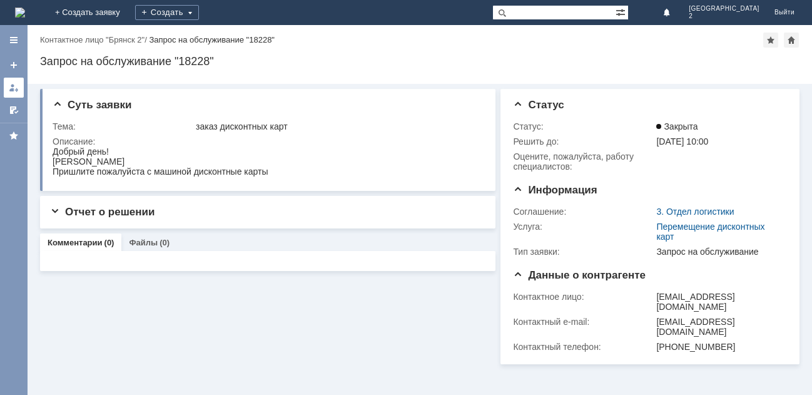
click at [16, 89] on div at bounding box center [14, 88] width 10 height 10
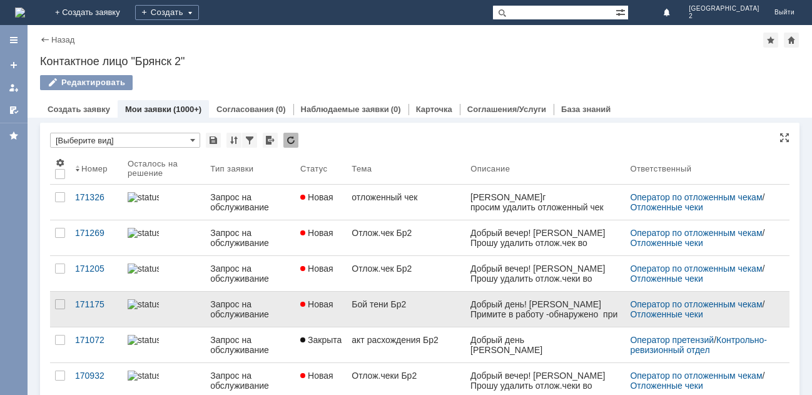
scroll to position [63, 0]
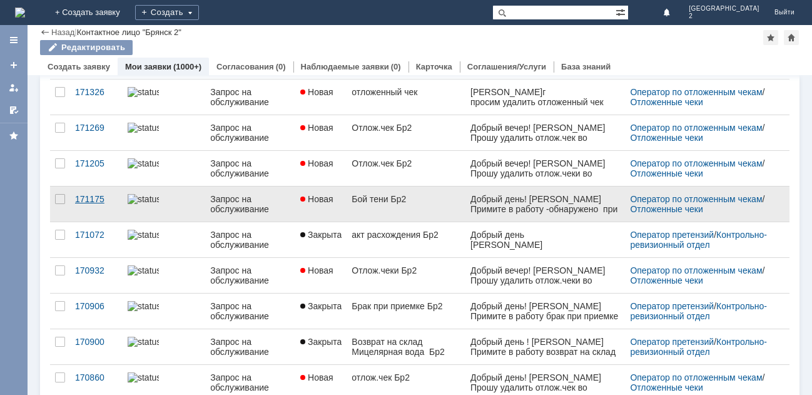
click at [118, 203] on link "171175" at bounding box center [96, 203] width 53 height 35
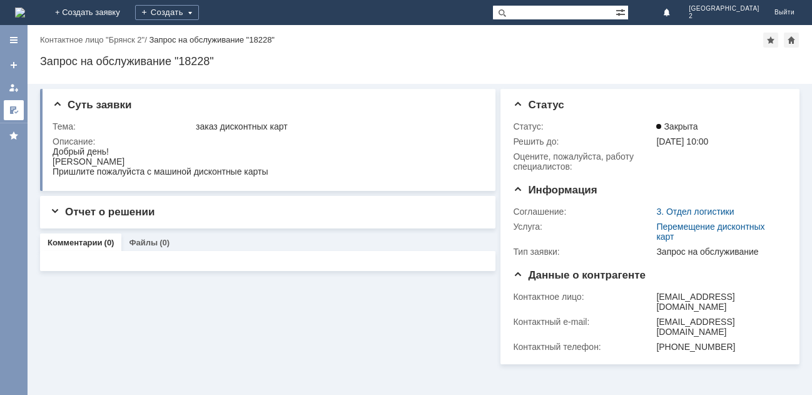
click at [21, 107] on link at bounding box center [14, 110] width 20 height 20
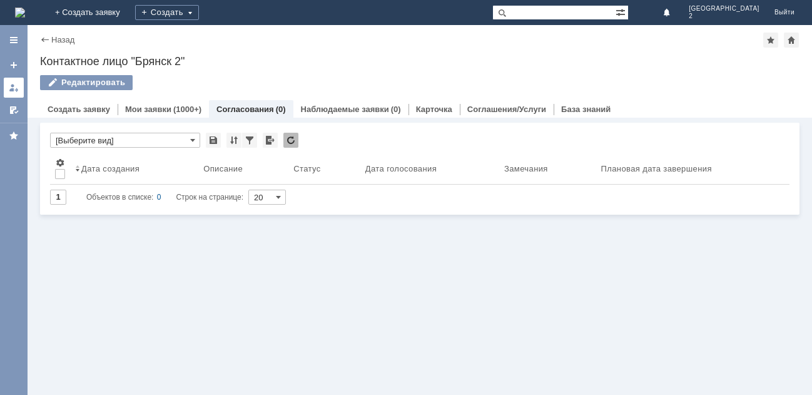
click at [21, 91] on link at bounding box center [14, 88] width 20 height 20
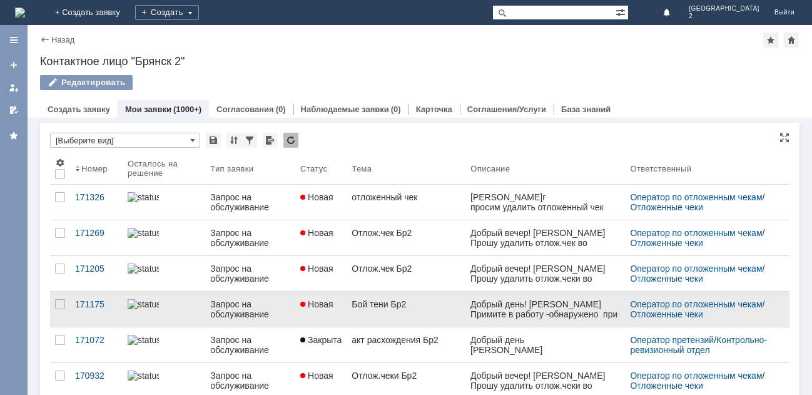
click at [545, 316] on div "Добрый день! Шугарова М.Л. Примите в работу -обнаружено при приемке по накладно…" at bounding box center [545, 334] width 150 height 70
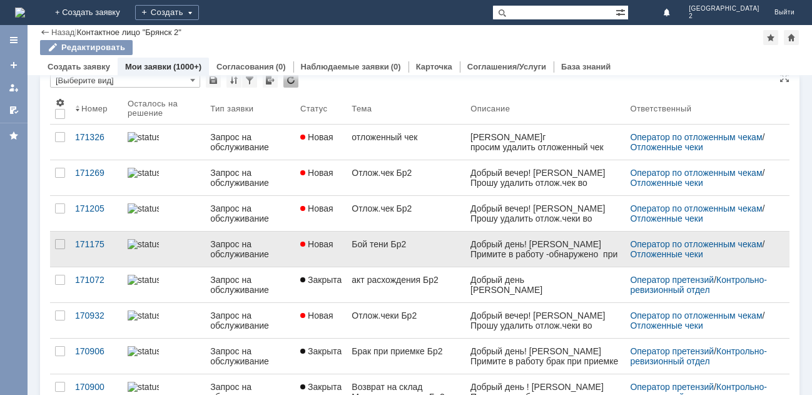
scroll to position [63, 0]
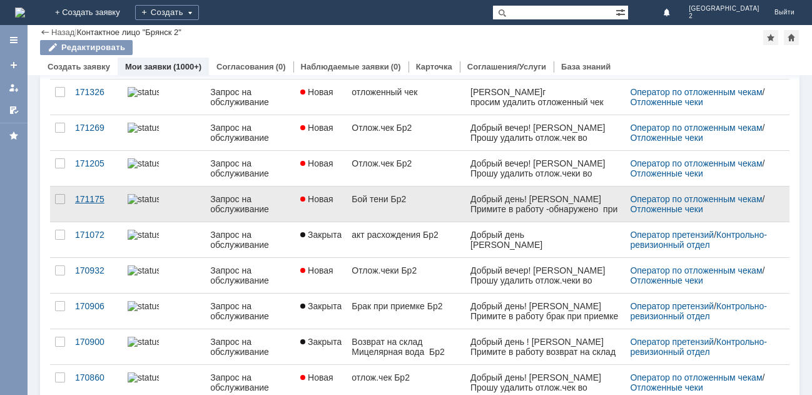
click at [83, 201] on div "171175" at bounding box center [96, 199] width 43 height 10
click at [83, 201] on div "Назад | Контактное лицо "Брянск 2" Контактное лицо "Брянск 2" Редактировать emp…" at bounding box center [420, 210] width 784 height 370
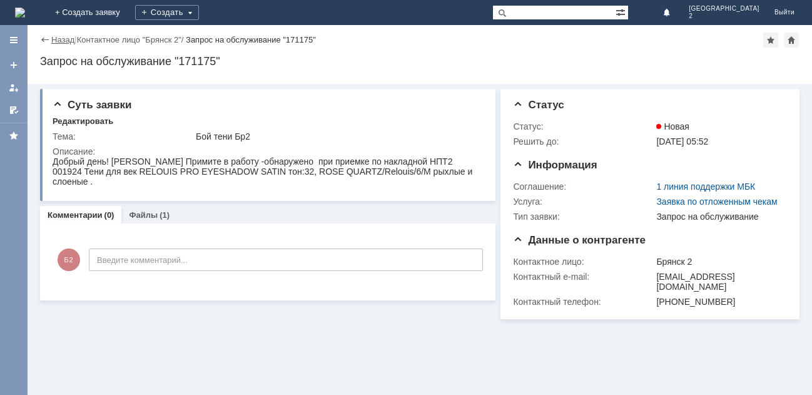
click at [52, 42] on link "Назад" at bounding box center [62, 39] width 23 height 9
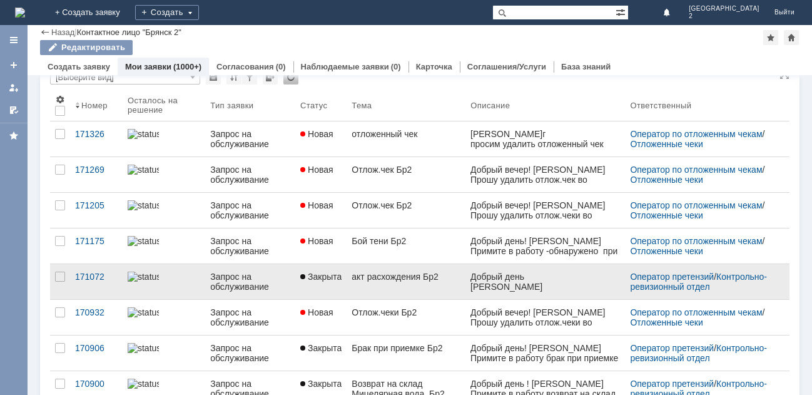
scroll to position [63, 0]
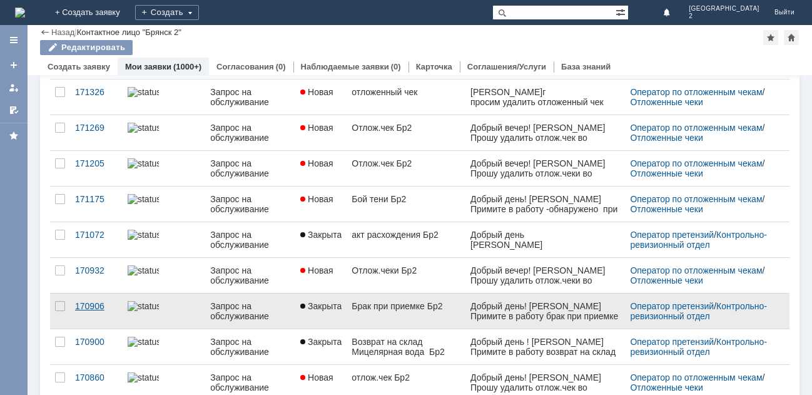
click at [88, 307] on div "170906" at bounding box center [96, 306] width 43 height 10
click at [88, 307] on div "Назад | Контактное лицо "Брянск 2" Контактное лицо "Брянск 2" Редактировать emp…" at bounding box center [420, 210] width 784 height 370
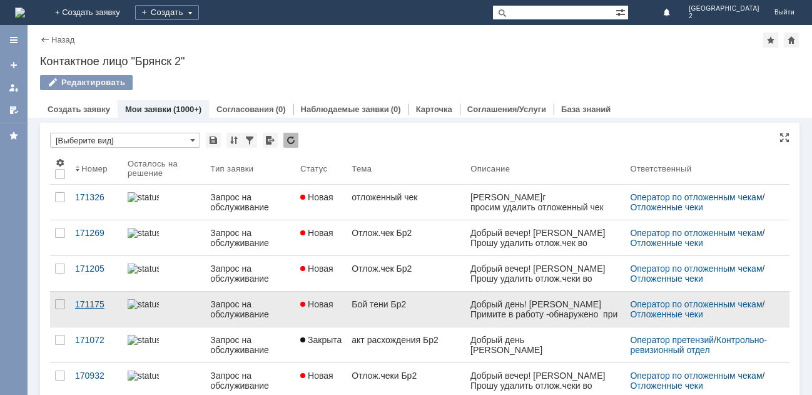
click at [98, 308] on div "171175" at bounding box center [96, 304] width 43 height 10
click at [98, 308] on div "Назад | Контактное лицо "Брянск 2" Контактное лицо "Брянск 2" Редактировать emp…" at bounding box center [420, 210] width 784 height 370
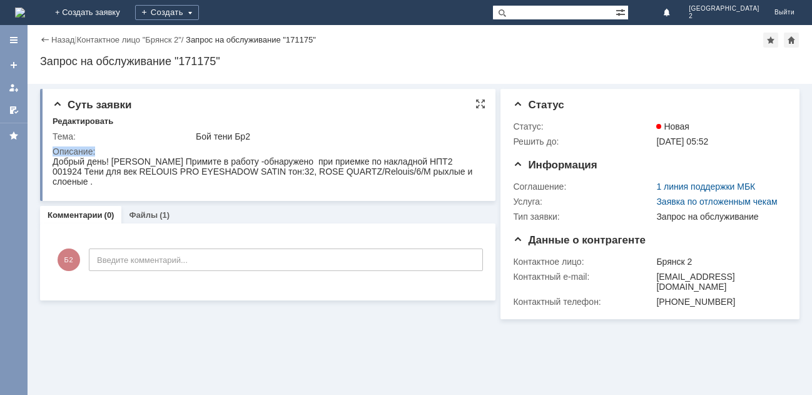
drag, startPoint x: 106, startPoint y: 305, endPoint x: 473, endPoint y: 173, distance: 390.0
click at [467, 181] on div "Добрый день! Шугарова М.Л. Примите в работу -обнаружено при приемке по накладно…" at bounding box center [267, 171] width 428 height 30
drag, startPoint x: 426, startPoint y: 190, endPoint x: 223, endPoint y: 193, distance: 203.3
click at [420, 191] on td "Описание:" at bounding box center [267, 167] width 429 height 47
drag, startPoint x: 108, startPoint y: 307, endPoint x: 254, endPoint y: 179, distance: 194.6
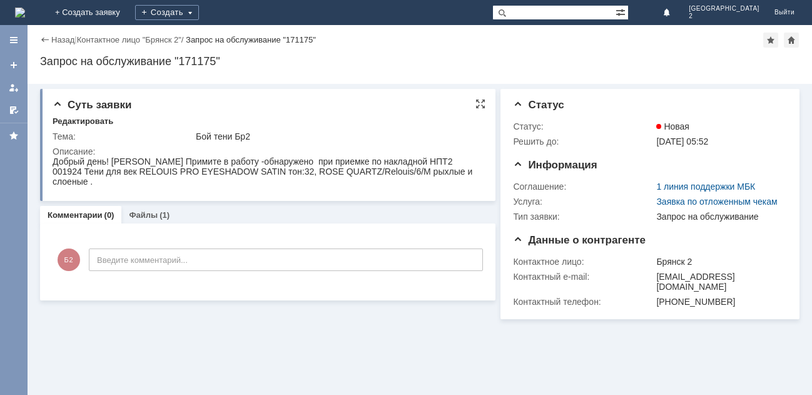
click at [218, 195] on div "Суть заявки Редактировать Тема: Бой тени Бр2 Описание:" at bounding box center [267, 145] width 455 height 112
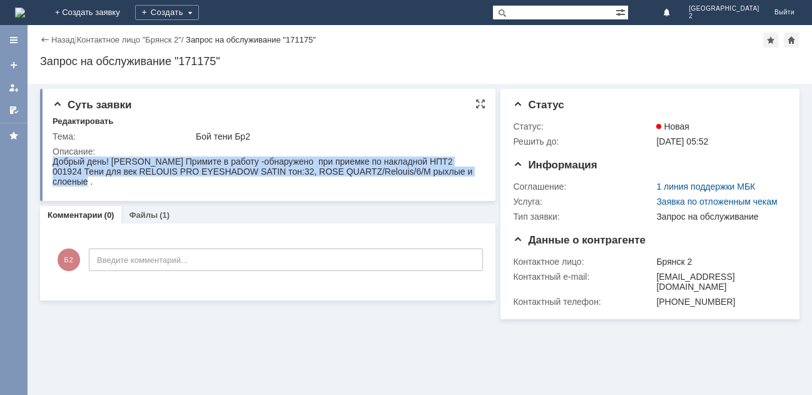
drag, startPoint x: 54, startPoint y: 164, endPoint x: 479, endPoint y: 176, distance: 425.5
click at [479, 176] on div "Добрый день! Шугарова М.Л. Примите в работу -обнаружено при приемке по накладно…" at bounding box center [267, 171] width 428 height 30
copy div "Добрый день! [PERSON_NAME] Примите в работу -обнаружено при приемке по накладно…"
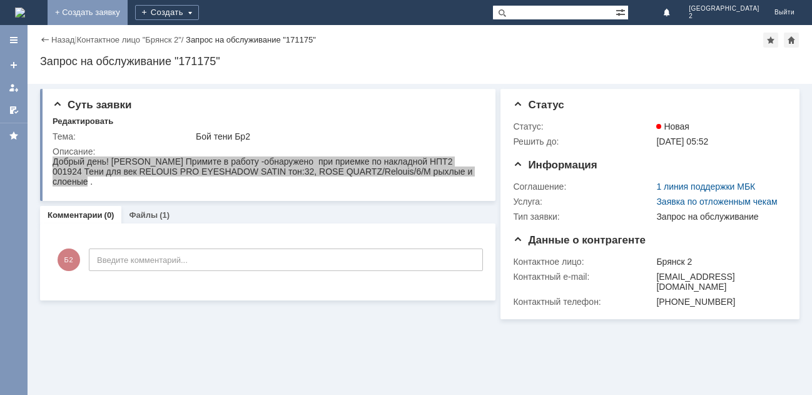
click at [128, 14] on link "+ Создать заявку" at bounding box center [88, 12] width 80 height 25
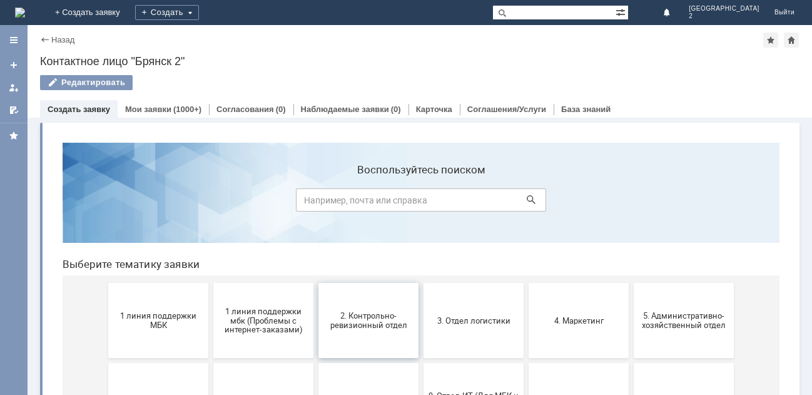
click at [364, 324] on span "2. Контрольно-ревизионный отдел" at bounding box center [368, 320] width 93 height 19
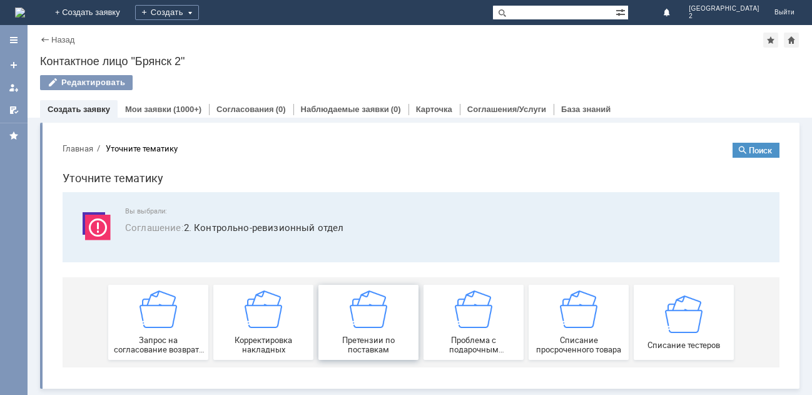
click at [368, 326] on img at bounding box center [369, 309] width 38 height 38
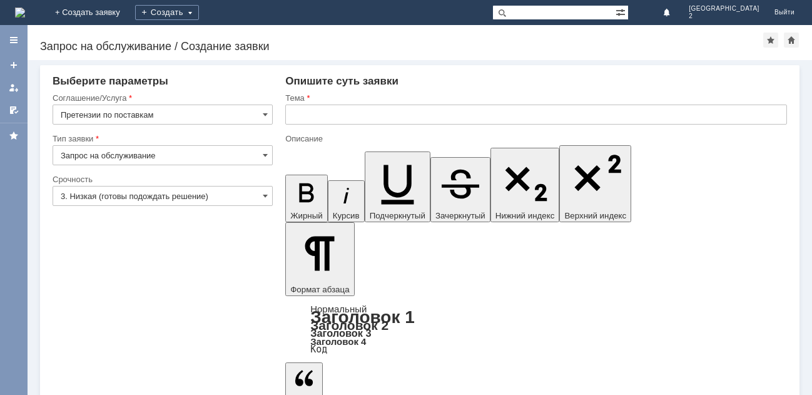
click at [295, 113] on input "text" at bounding box center [536, 114] width 502 height 20
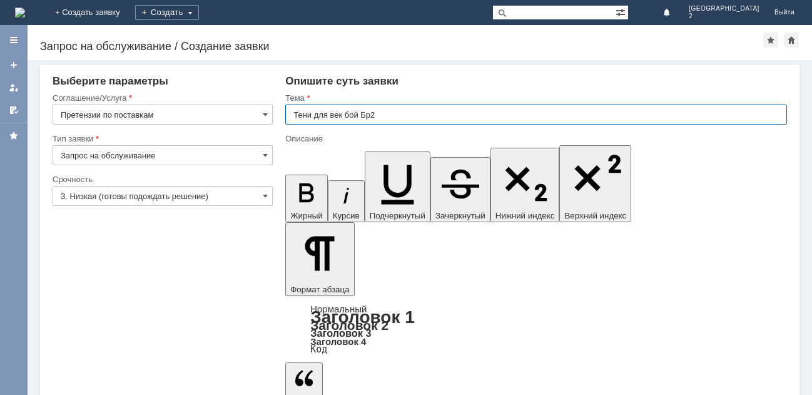
type input "Тени для век бой Бр2"
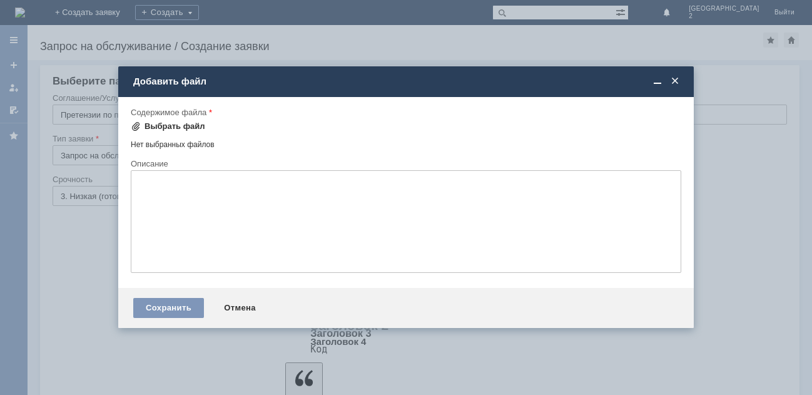
click at [163, 123] on div "Выбрать файл" at bounding box center [175, 126] width 61 height 10
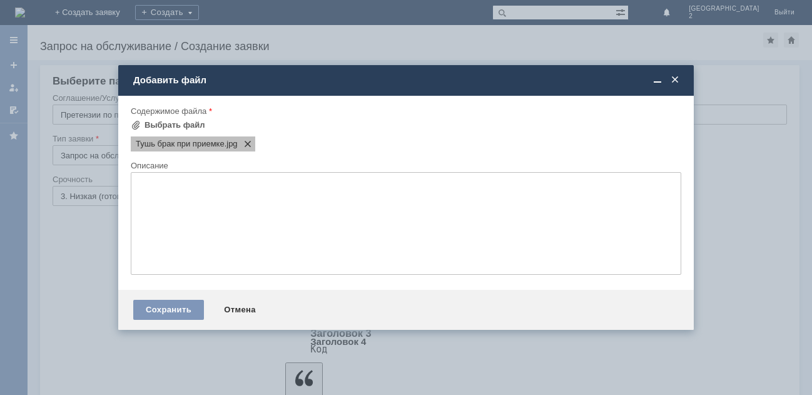
click at [246, 143] on span at bounding box center [245, 144] width 15 height 10
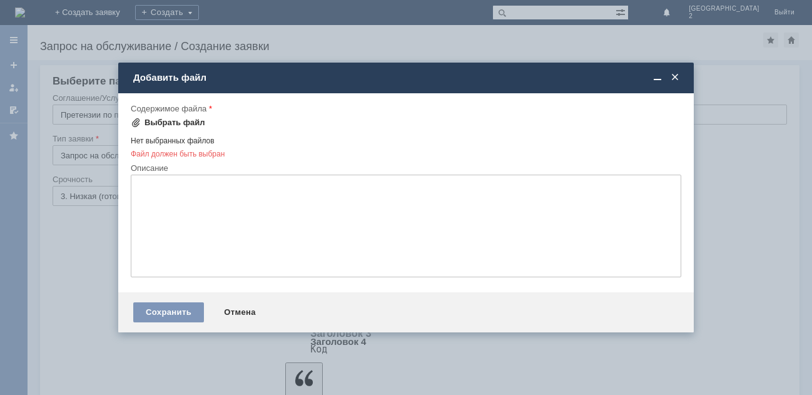
click at [181, 123] on div "Выбрать файл" at bounding box center [175, 123] width 61 height 10
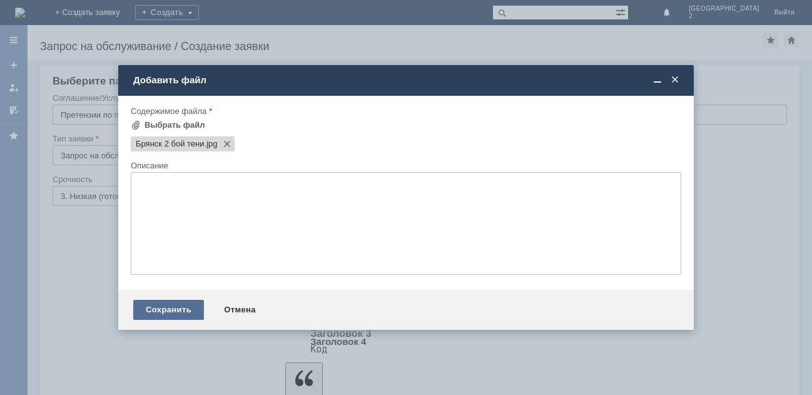
click at [171, 308] on div "Сохранить" at bounding box center [168, 310] width 71 height 20
